Goal: Task Accomplishment & Management: Use online tool/utility

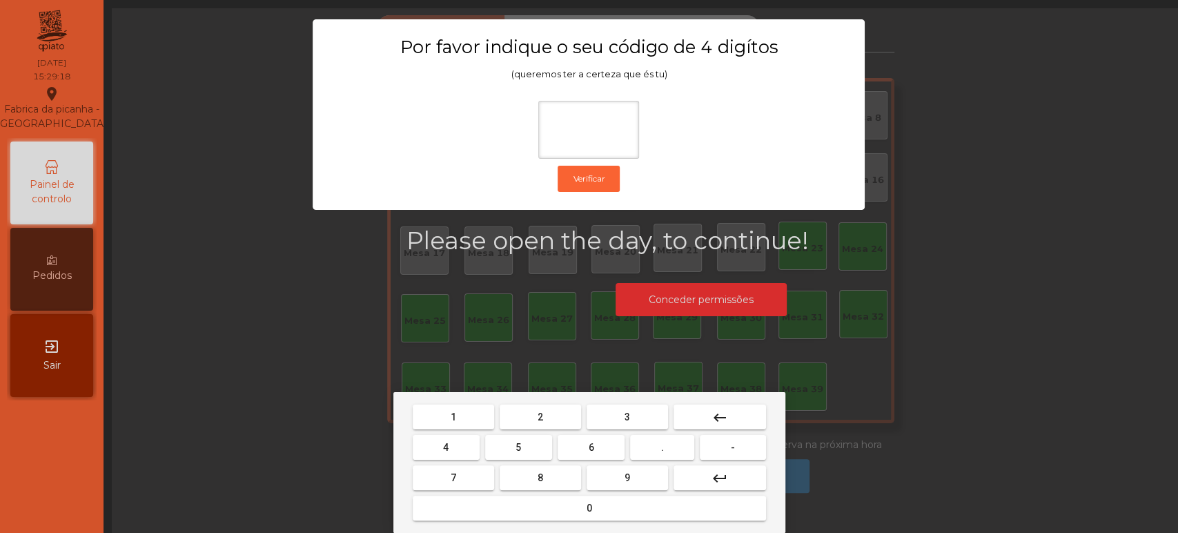
click at [453, 416] on span "1" at bounding box center [453, 416] width 6 height 11
click at [628, 413] on span "3" at bounding box center [627, 416] width 6 height 11
click at [518, 446] on span "5" at bounding box center [518, 447] width 6 height 11
click at [570, 499] on button "0" at bounding box center [589, 507] width 353 height 25
type input "****"
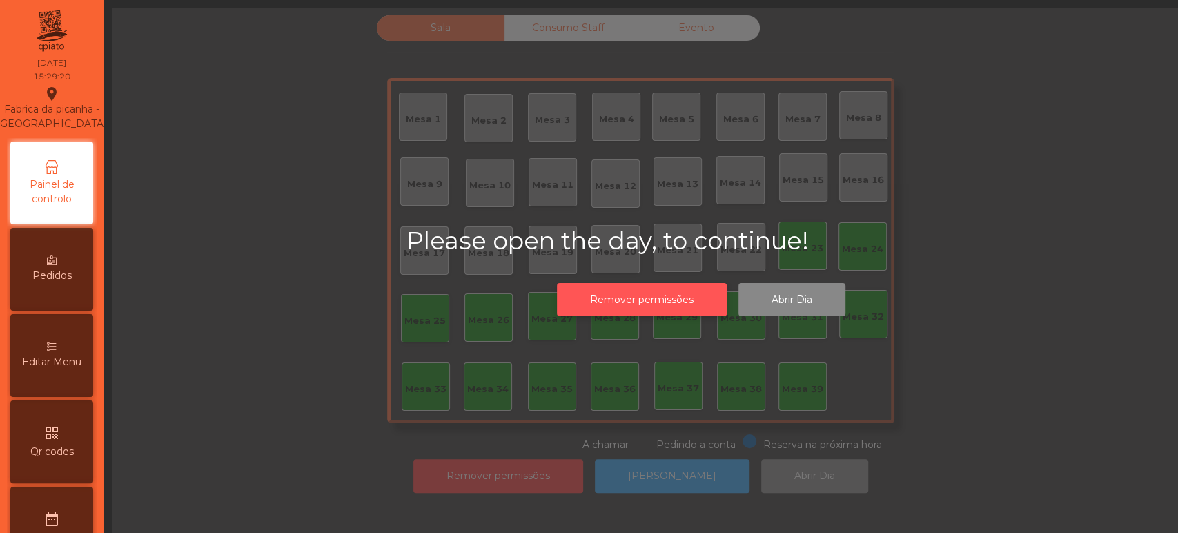
click at [638, 295] on button "Remover permissões" at bounding box center [642, 300] width 170 height 34
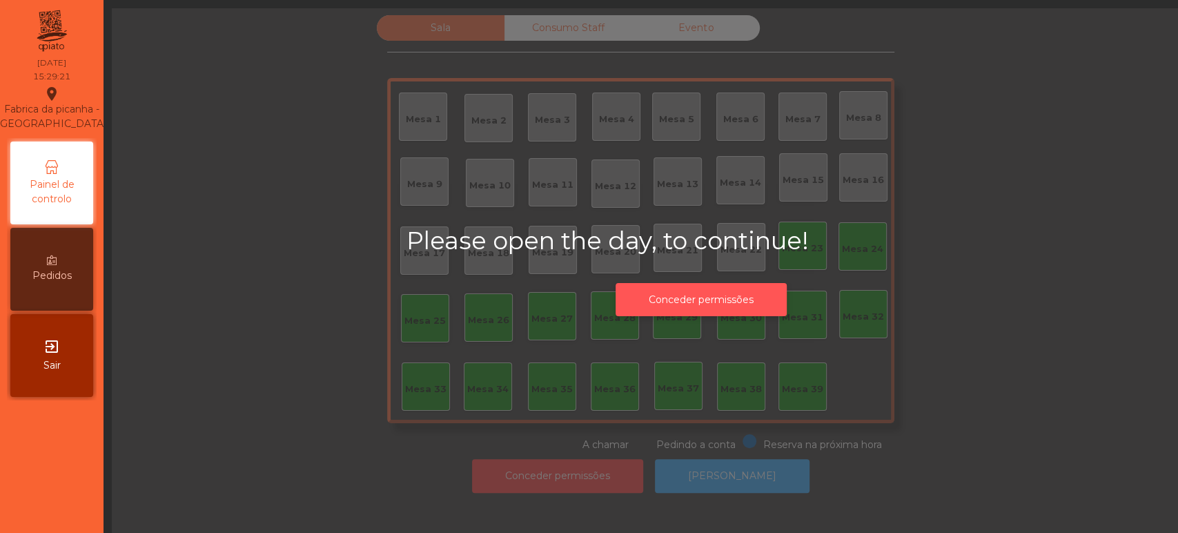
click at [711, 286] on button "Conceder permissões" at bounding box center [700, 300] width 171 height 34
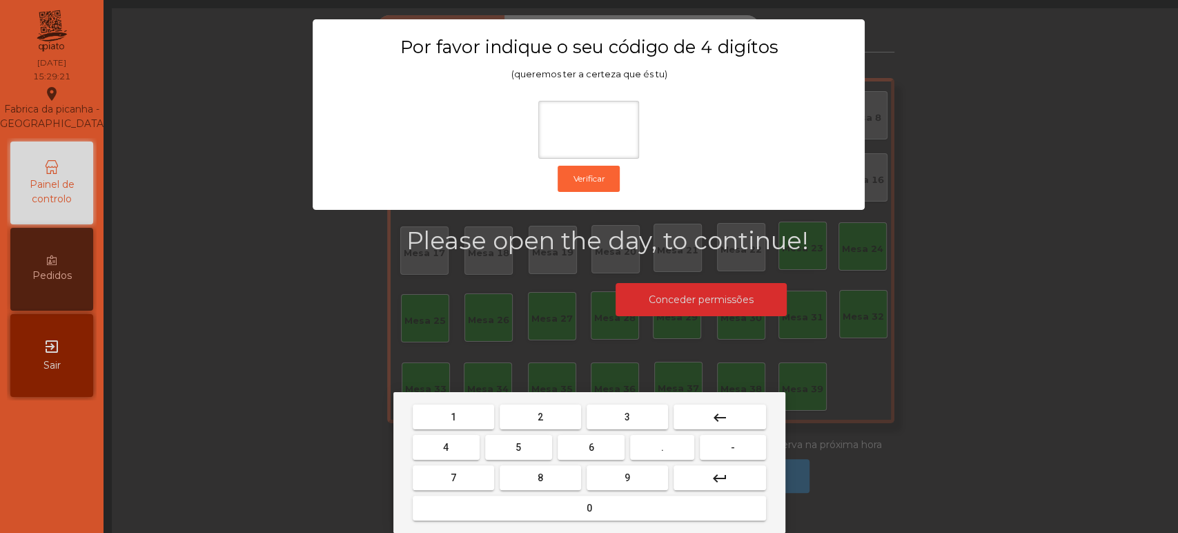
click at [453, 416] on span "1" at bounding box center [453, 416] width 6 height 11
click at [637, 414] on button "3" at bounding box center [626, 416] width 81 height 25
click at [518, 447] on span "5" at bounding box center [518, 447] width 6 height 11
click at [567, 508] on button "0" at bounding box center [589, 507] width 353 height 25
type input "****"
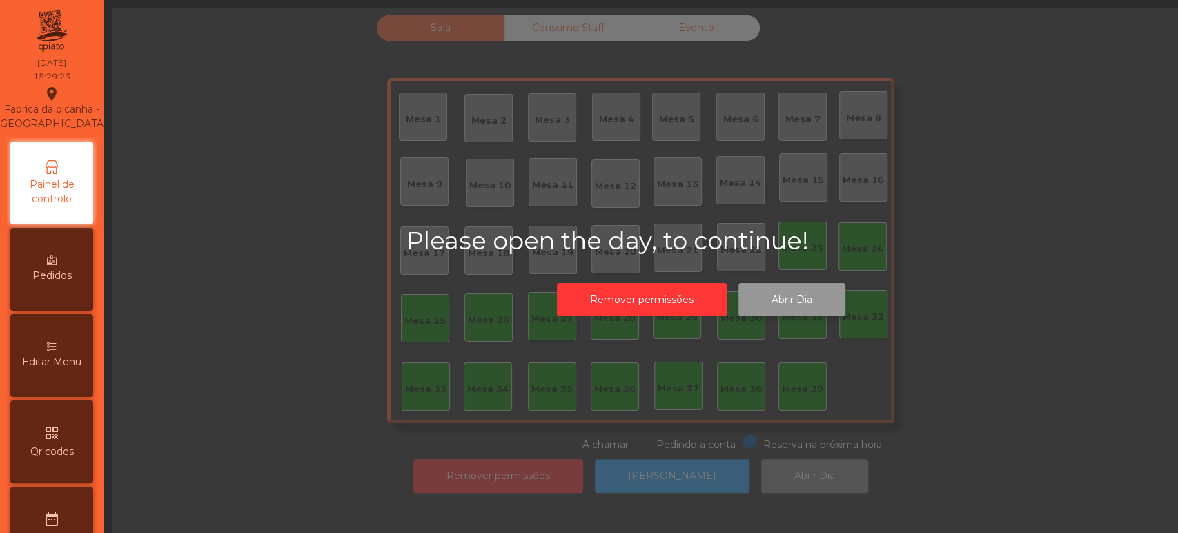
click at [791, 295] on button "Abrir Dia" at bounding box center [791, 300] width 107 height 34
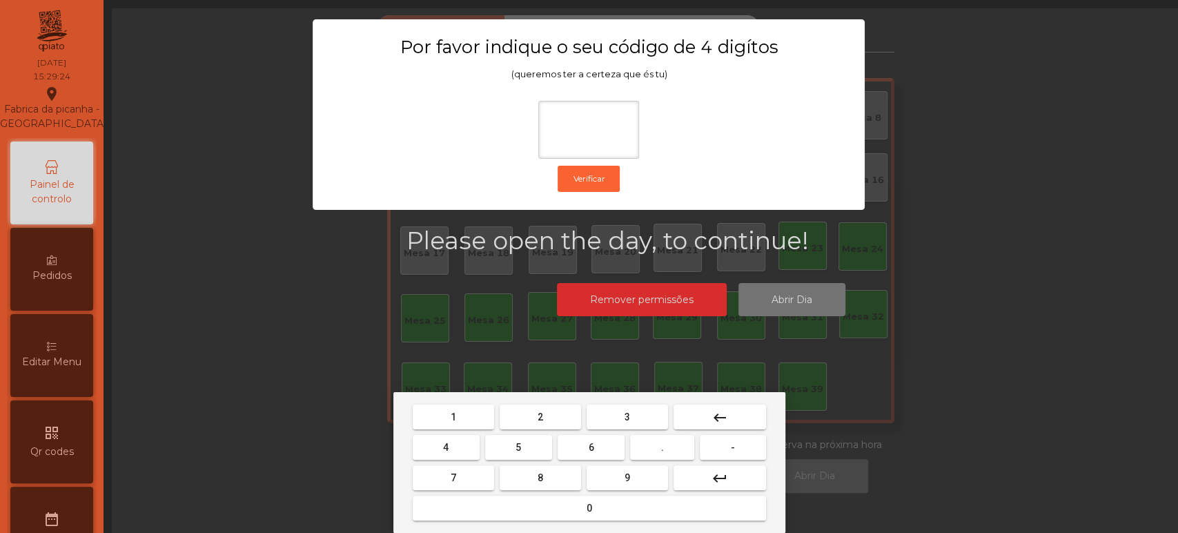
click at [470, 408] on button "1" at bounding box center [453, 416] width 81 height 25
click at [628, 411] on span "3" at bounding box center [627, 416] width 6 height 11
click at [518, 446] on span "5" at bounding box center [518, 447] width 6 height 11
click at [590, 502] on span "0" at bounding box center [589, 507] width 6 height 11
type input "****"
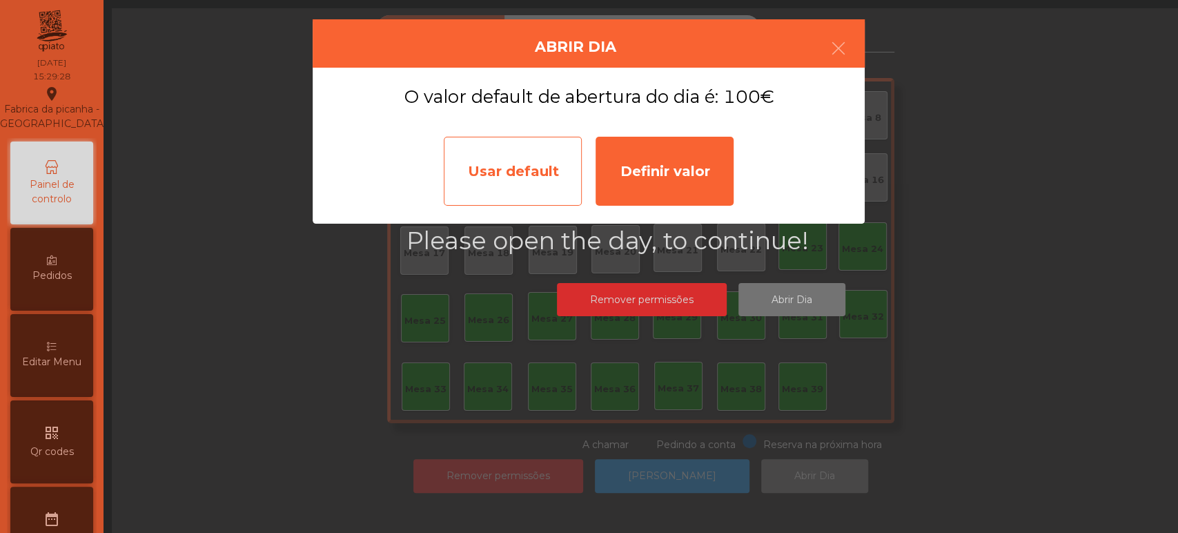
click at [528, 162] on div "Usar default" at bounding box center [513, 171] width 138 height 69
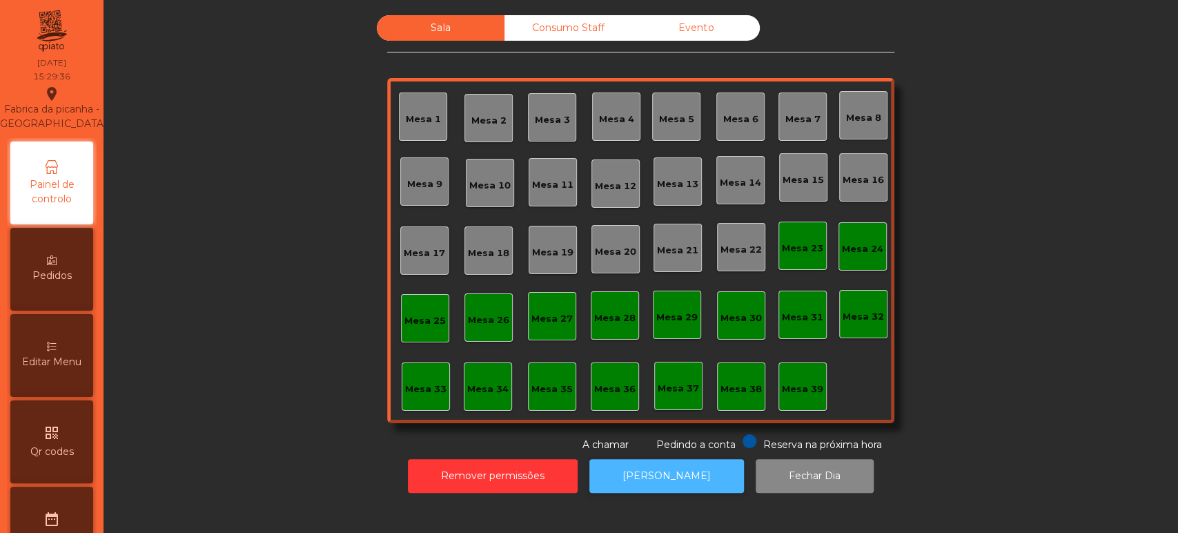
click at [675, 473] on button "[PERSON_NAME]" at bounding box center [666, 476] width 155 height 34
click at [411, 383] on div "Mesa 33" at bounding box center [425, 389] width 41 height 14
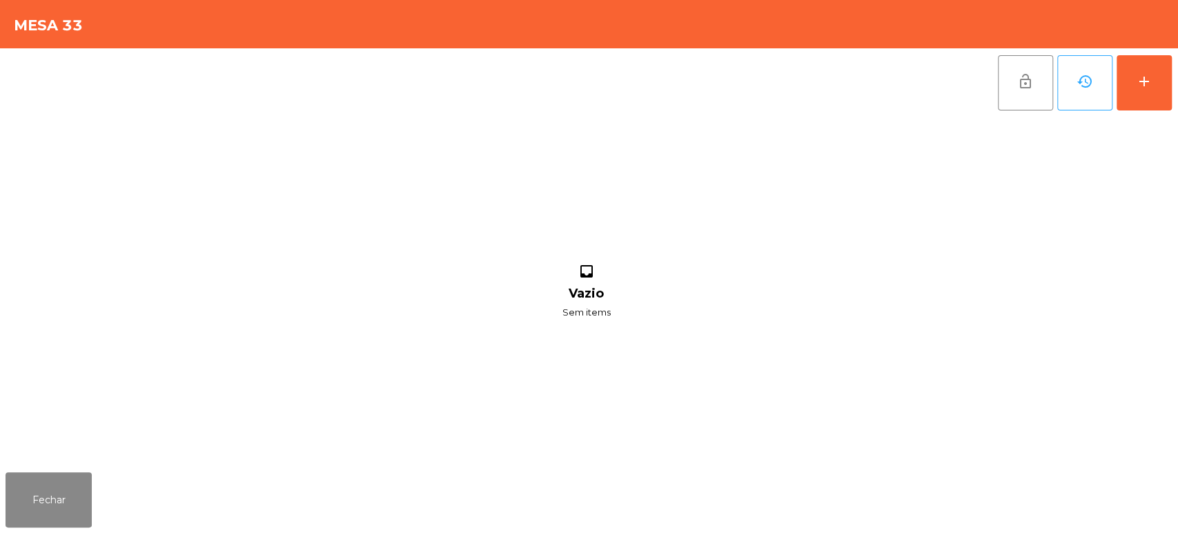
click at [1176, 87] on div "lock_open history add inbox Vazio Sem items" at bounding box center [589, 257] width 1178 height 418
click at [1142, 63] on button "add" at bounding box center [1143, 82] width 55 height 55
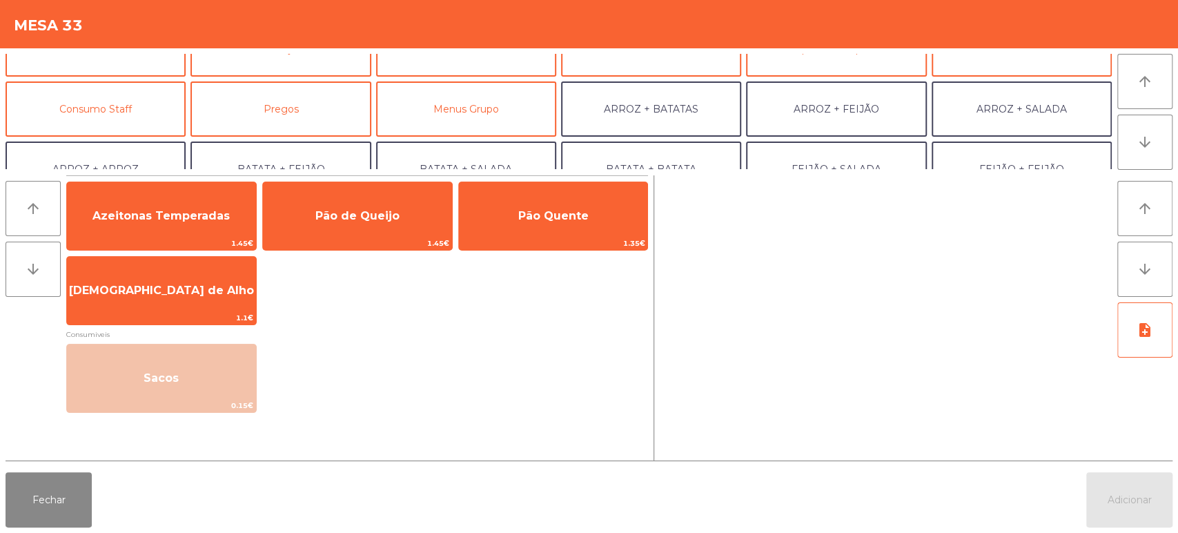
scroll to position [179, 0]
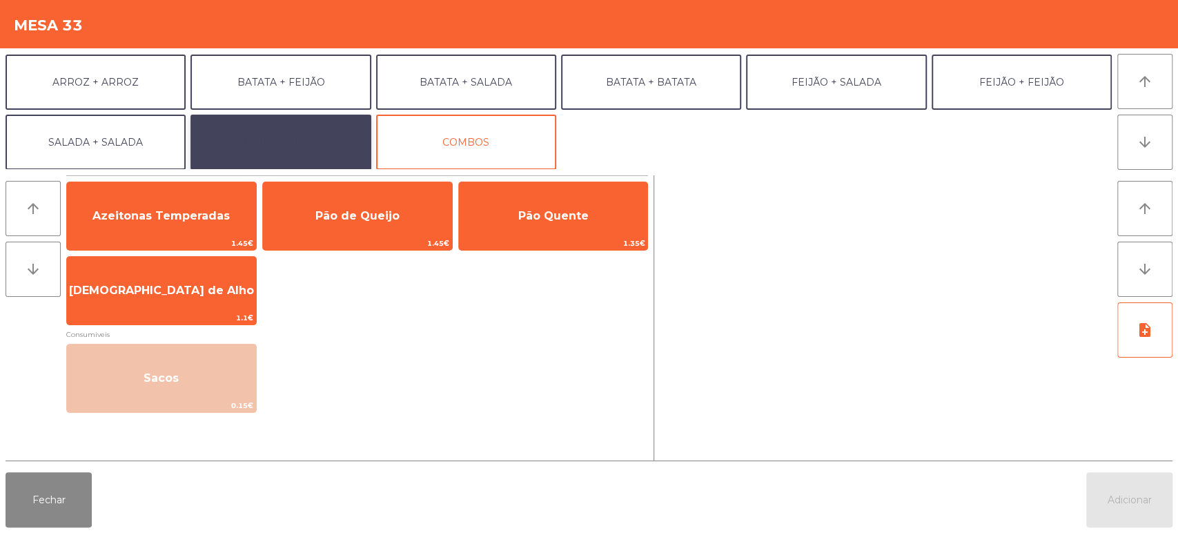
click at [337, 135] on button "EXTRAS UBER" at bounding box center [280, 142] width 180 height 55
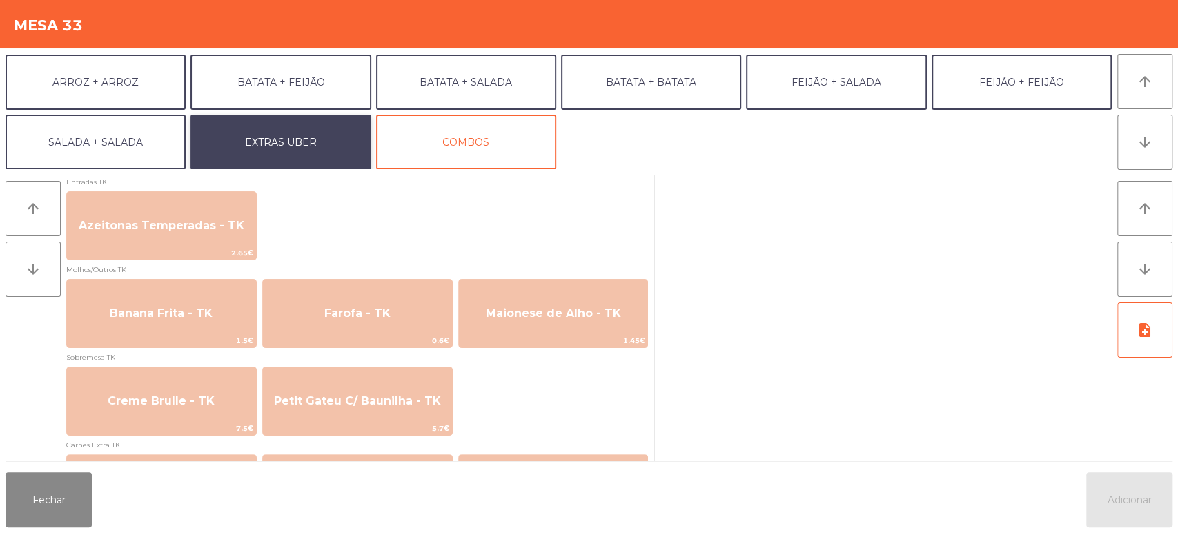
scroll to position [995, 0]
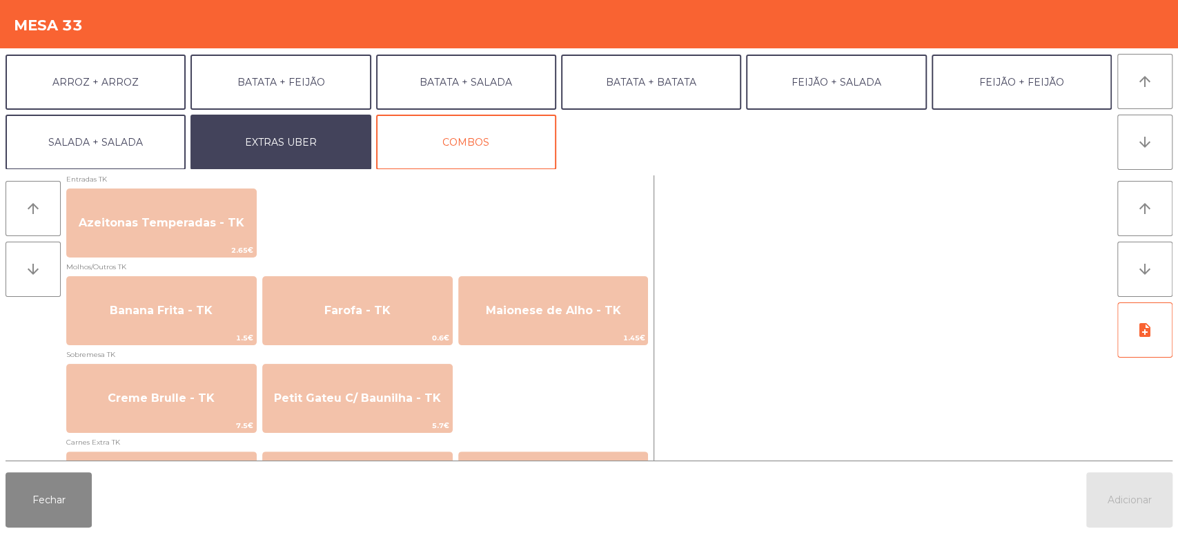
click at [456, 206] on div "Azeitonas Temperadas - TK 2.65€" at bounding box center [357, 222] width 582 height 69
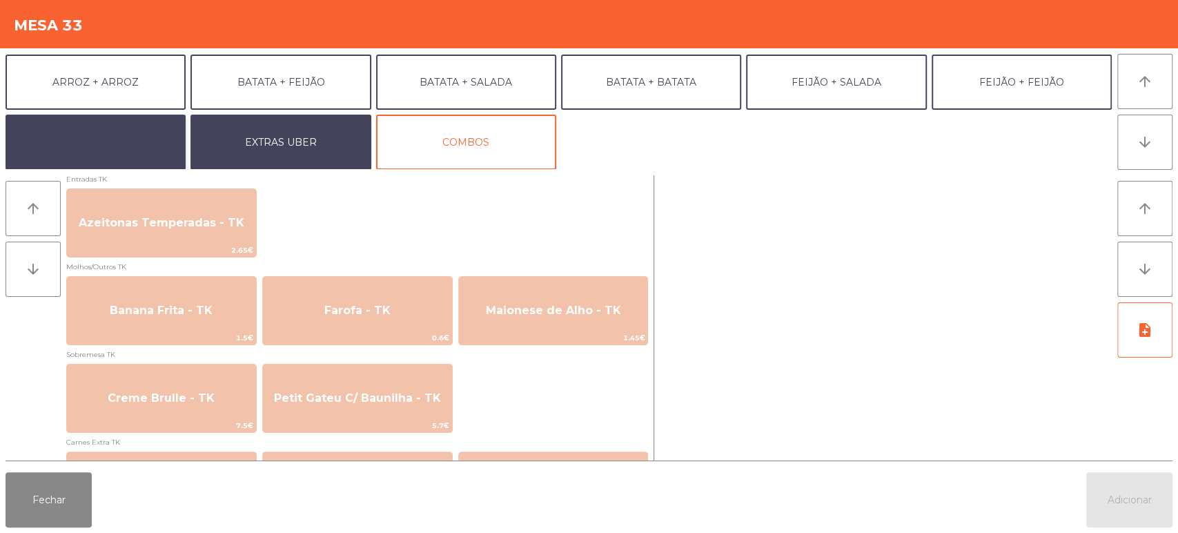
click at [143, 127] on button "SALADA + SALADA" at bounding box center [96, 142] width 180 height 55
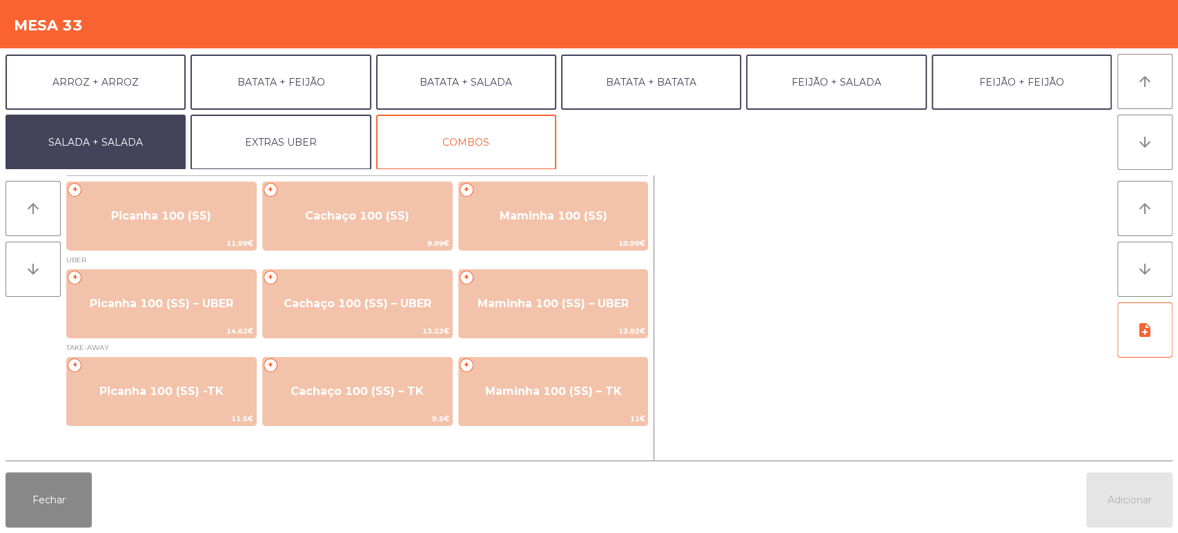
scroll to position [0, 0]
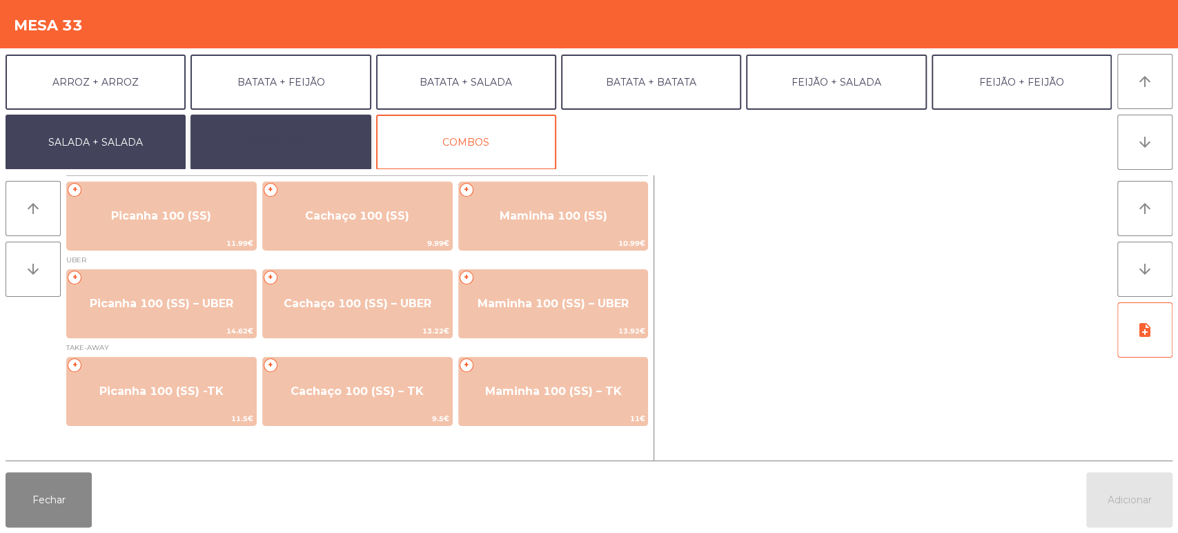
click at [328, 115] on button "EXTRAS UBER" at bounding box center [280, 142] width 180 height 55
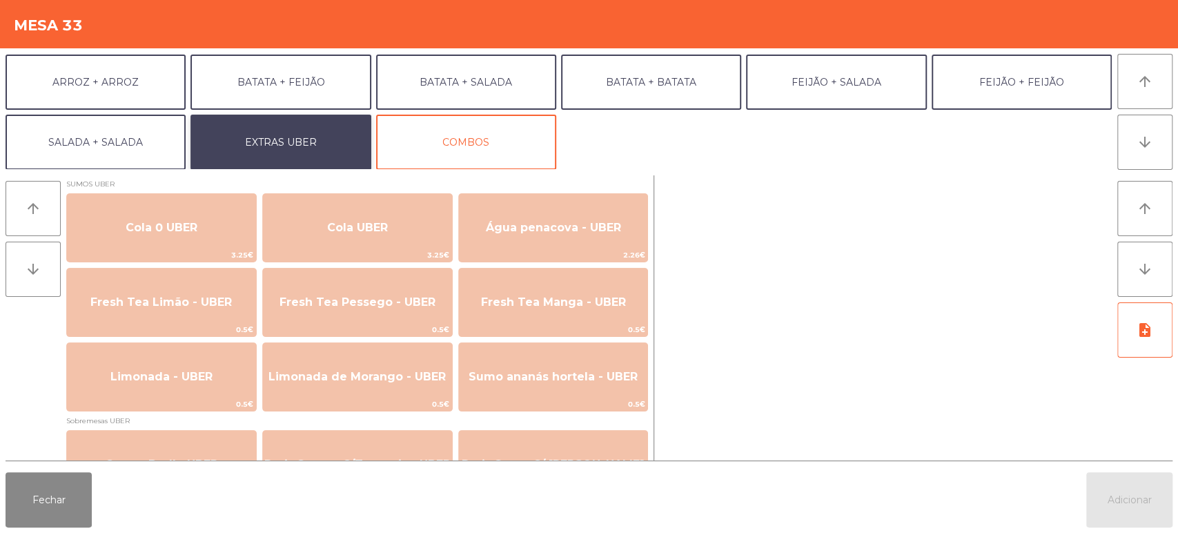
scroll to position [375, 0]
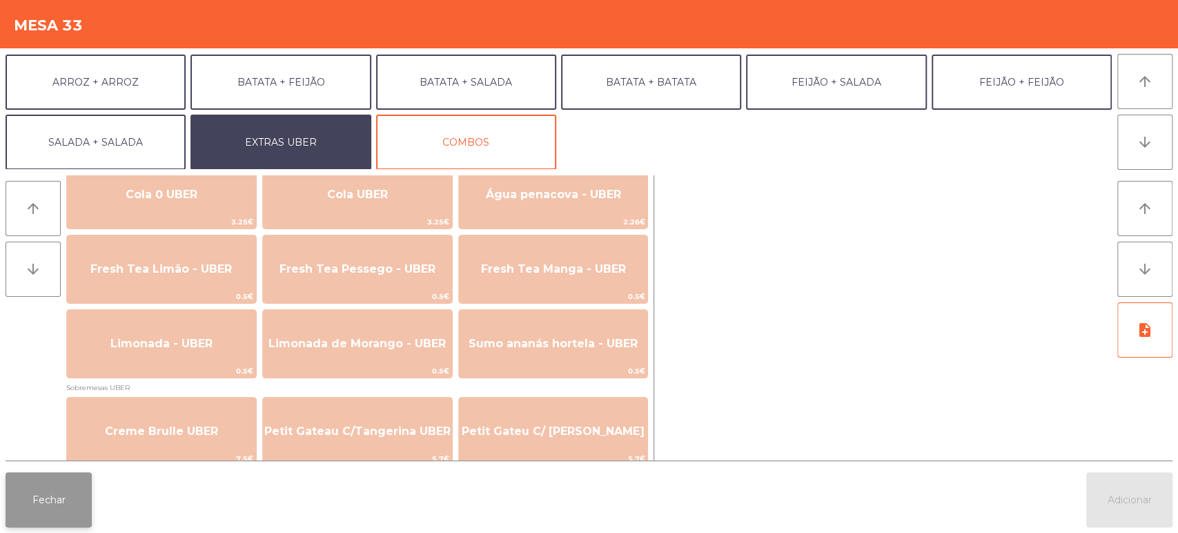
click at [38, 520] on button "Fechar" at bounding box center [49, 499] width 86 height 55
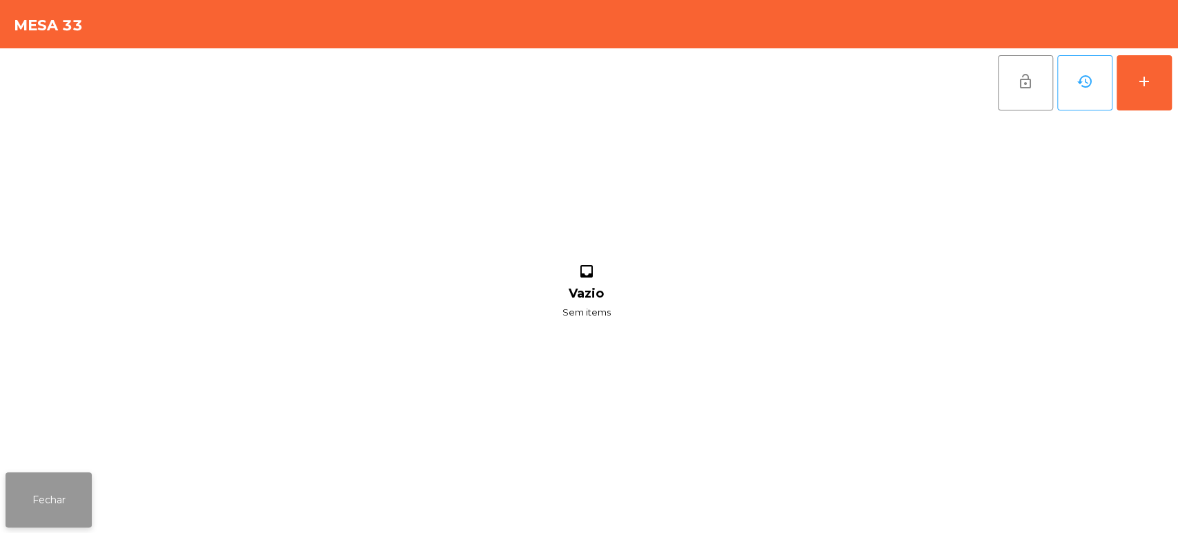
click at [48, 504] on button "Fechar" at bounding box center [49, 499] width 86 height 55
